Goal: Book appointment/travel/reservation

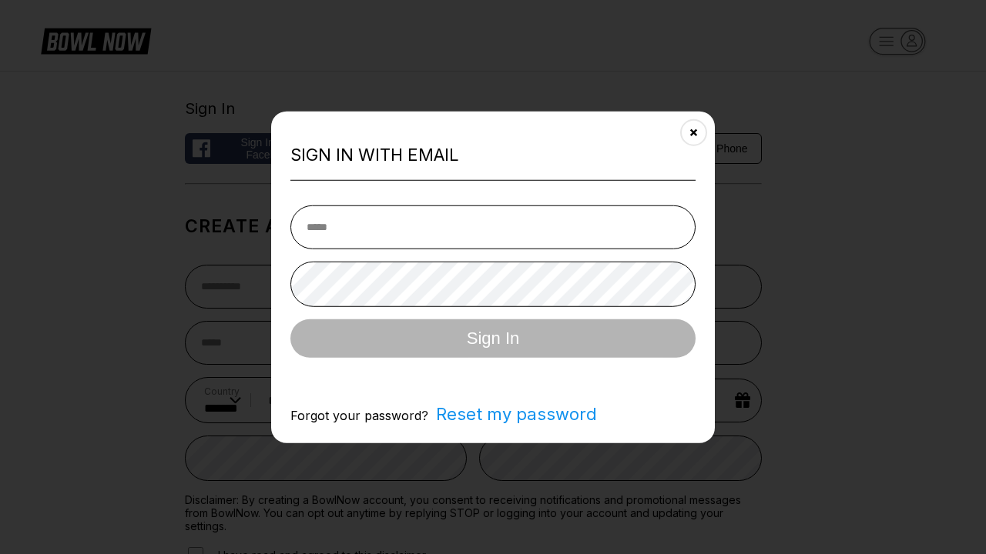
select select "**"
type input "**********"
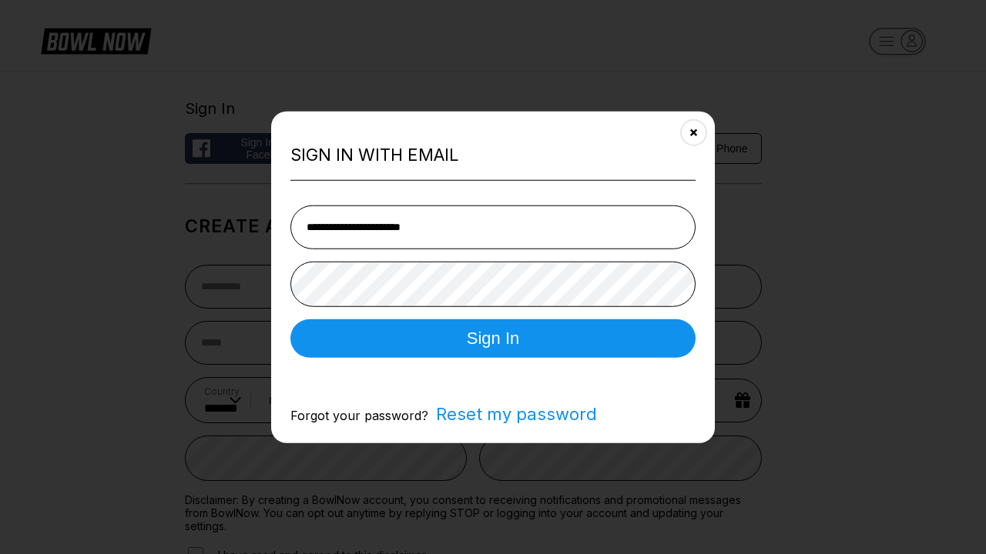
click at [493, 340] on button "Sign In" at bounding box center [492, 338] width 405 height 38
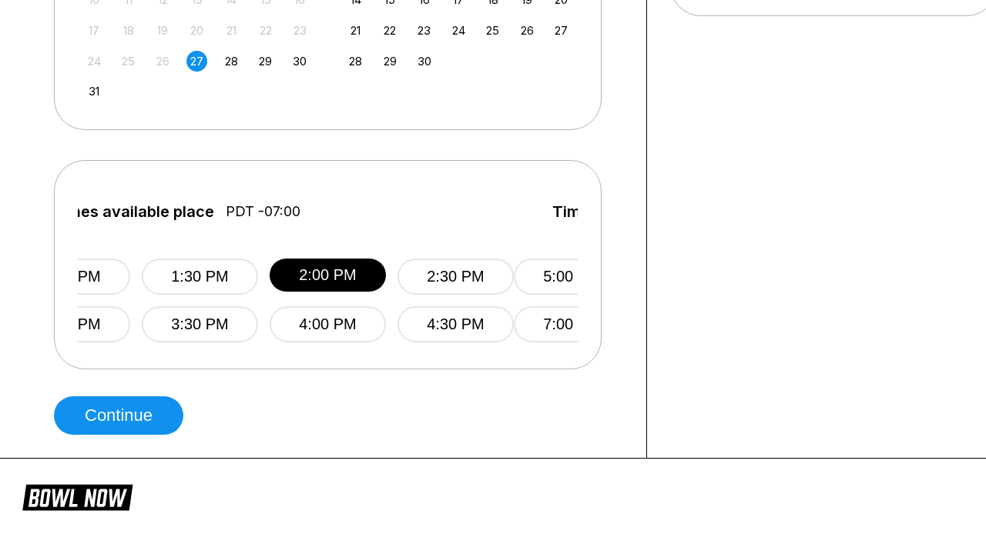
click at [122, 416] on button "Continue" at bounding box center [118, 416] width 129 height 38
